Goal: Find specific page/section: Find specific page/section

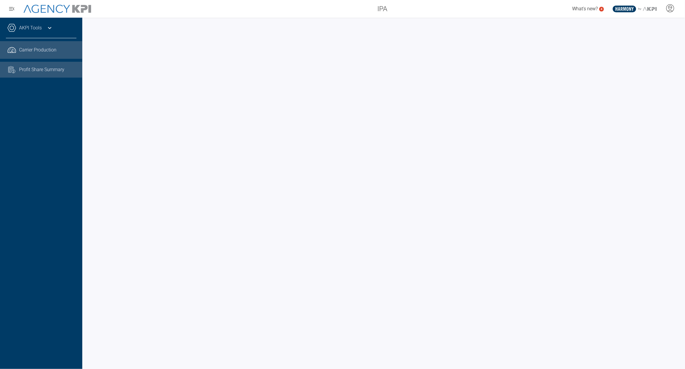
click at [47, 50] on span "Carrier Production" at bounding box center [37, 49] width 37 height 7
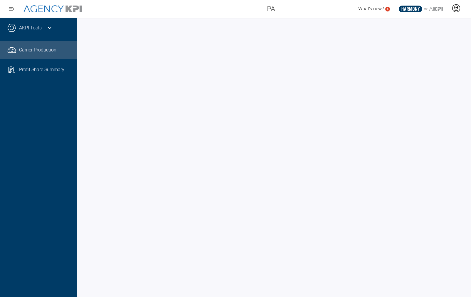
click at [459, 7] on icon at bounding box center [456, 8] width 9 height 9
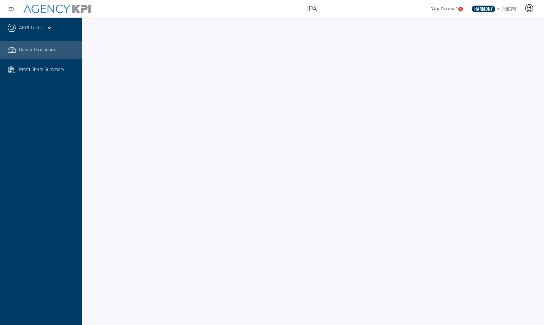
click at [471, 6] on icon at bounding box center [529, 8] width 9 height 9
click at [529, 6] on icon at bounding box center [529, 8] width 9 height 9
click at [500, 22] on span "Admin Portal" at bounding box center [501, 24] width 26 height 5
click at [46, 28] on icon at bounding box center [49, 27] width 7 height 7
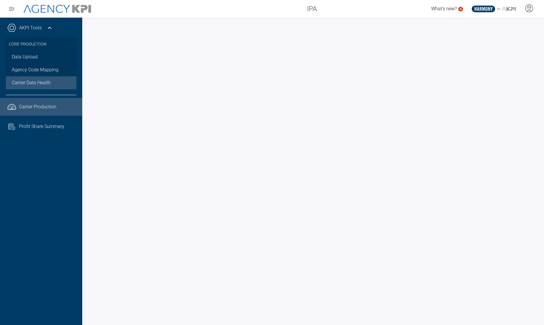
click at [45, 80] on span "Carrier Data Health" at bounding box center [31, 82] width 39 height 7
